Goal: Task Accomplishment & Management: Manage account settings

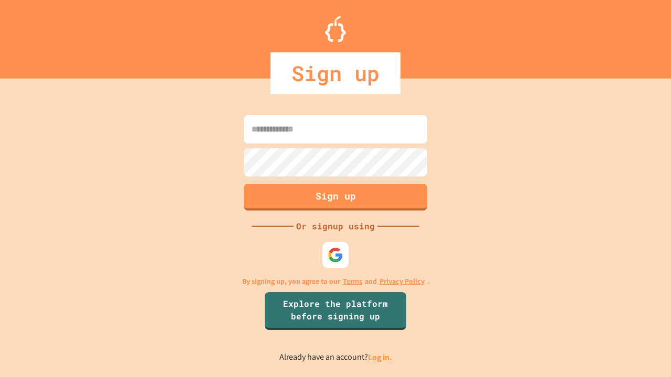
click at [381, 358] on link "Log in." at bounding box center [380, 357] width 24 height 11
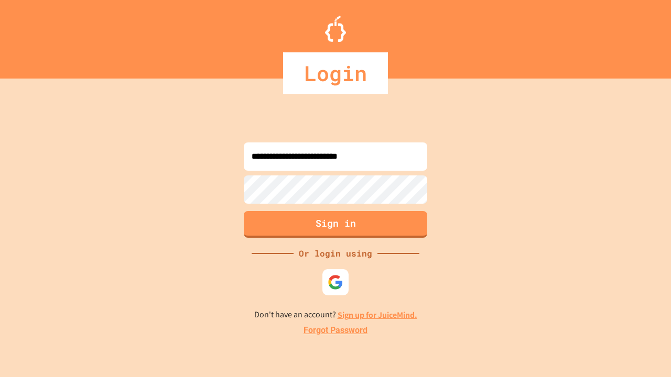
type input "**********"
